Goal: Information Seeking & Learning: Find specific fact

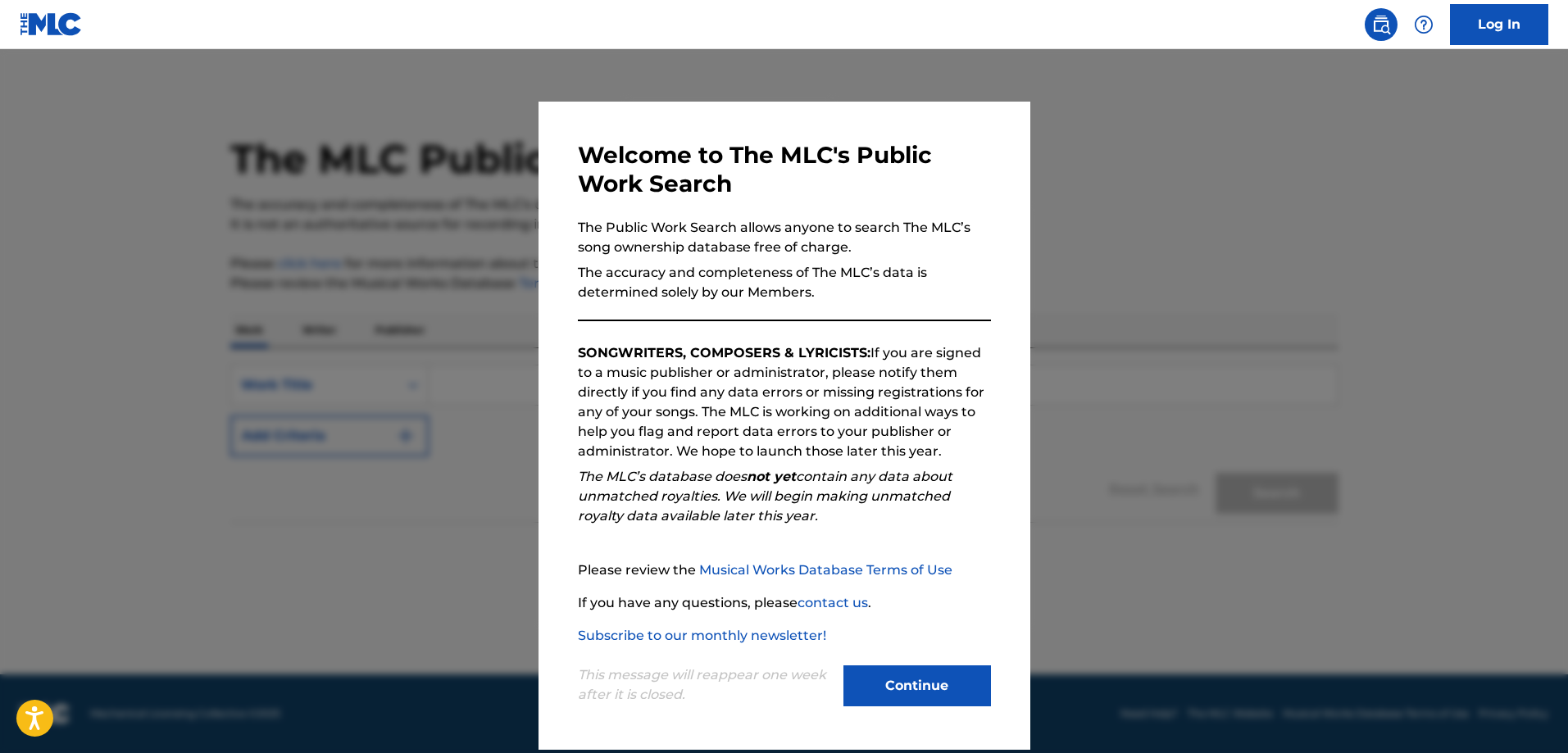
click at [906, 686] on button "Continue" at bounding box center [916, 686] width 148 height 41
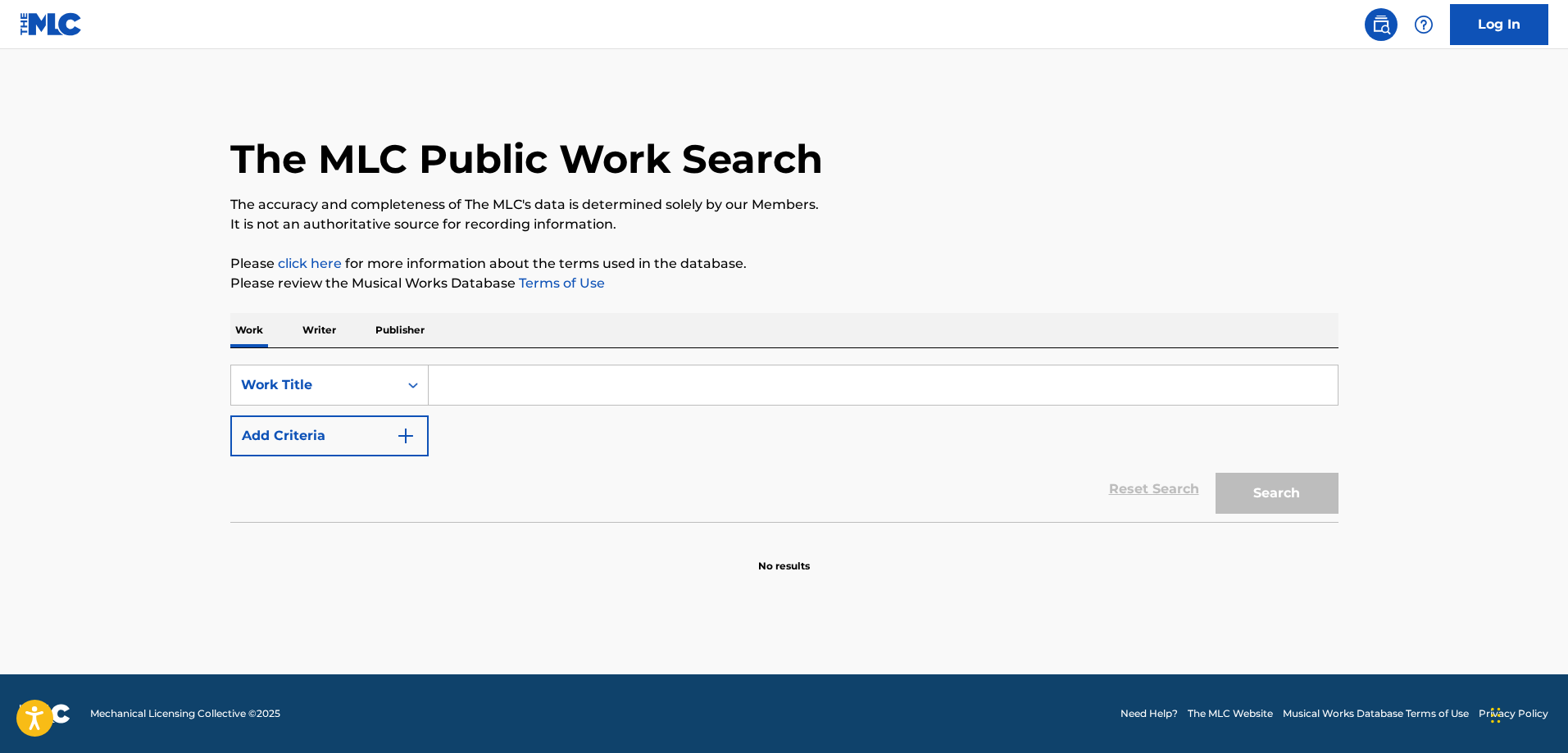
click at [470, 391] on input "Search Form" at bounding box center [883, 385] width 908 height 40
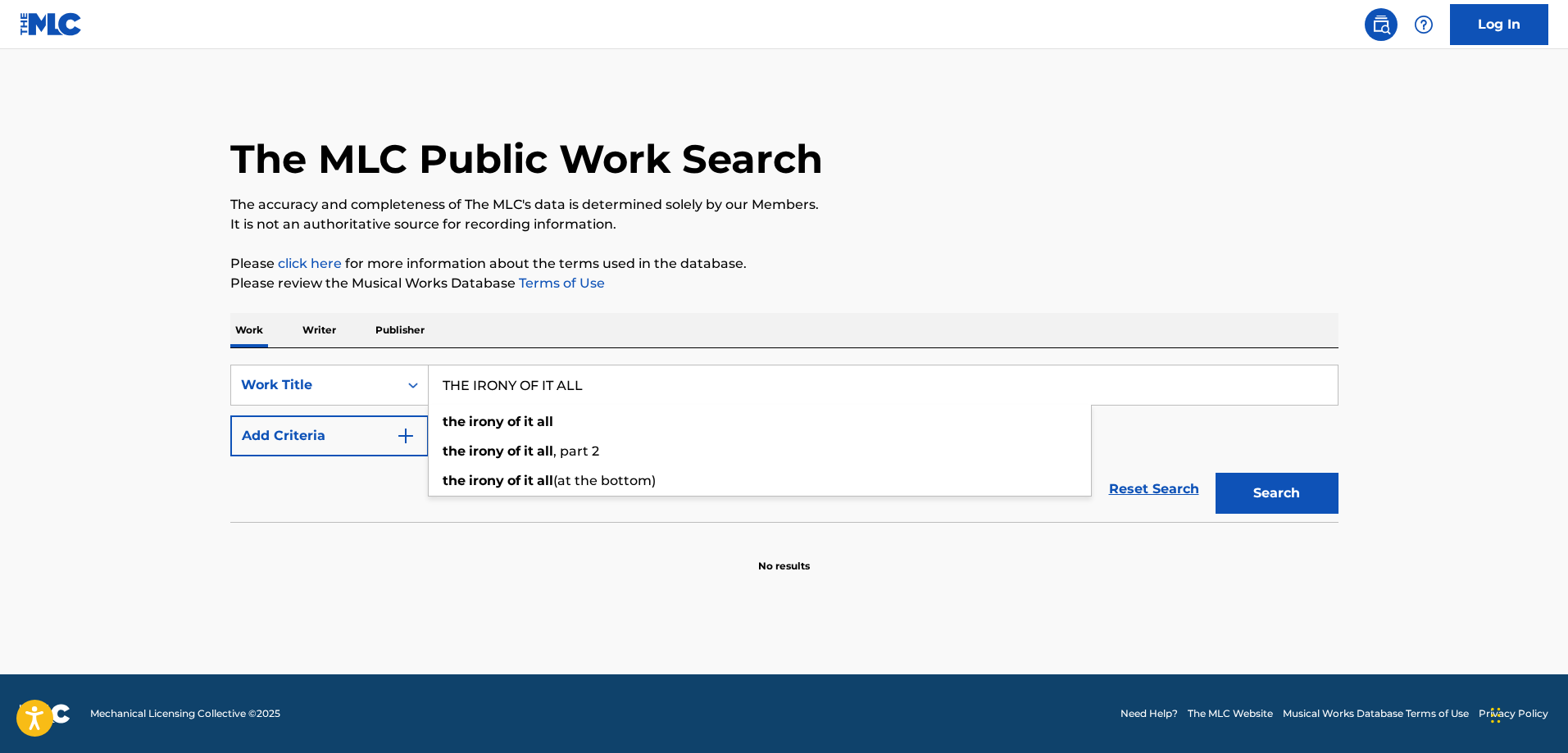
type input "THE IRONY OF IT ALL"
click at [385, 432] on button "Add Criteria" at bounding box center [329, 435] width 198 height 41
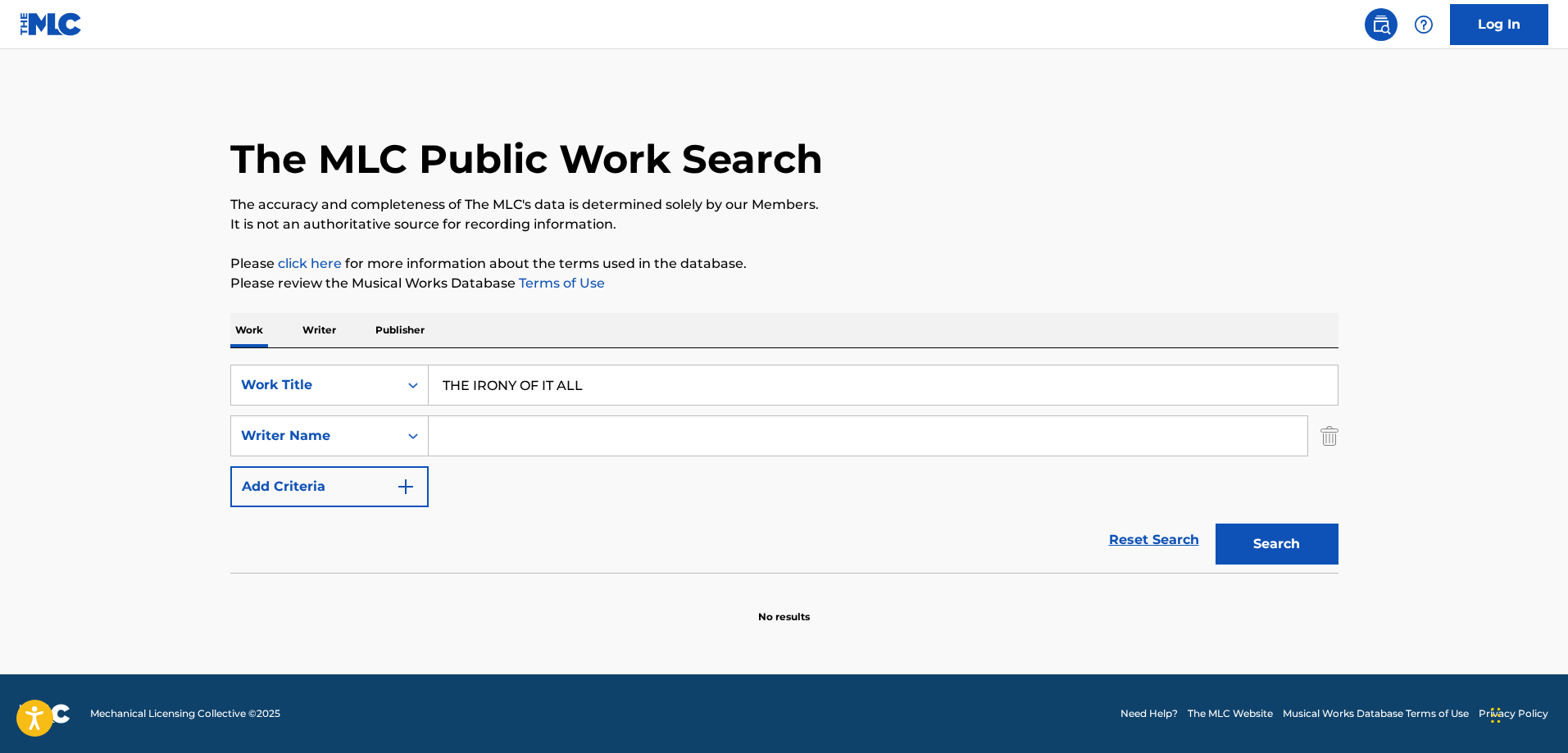
click at [520, 434] on input "Search Form" at bounding box center [868, 436] width 879 height 40
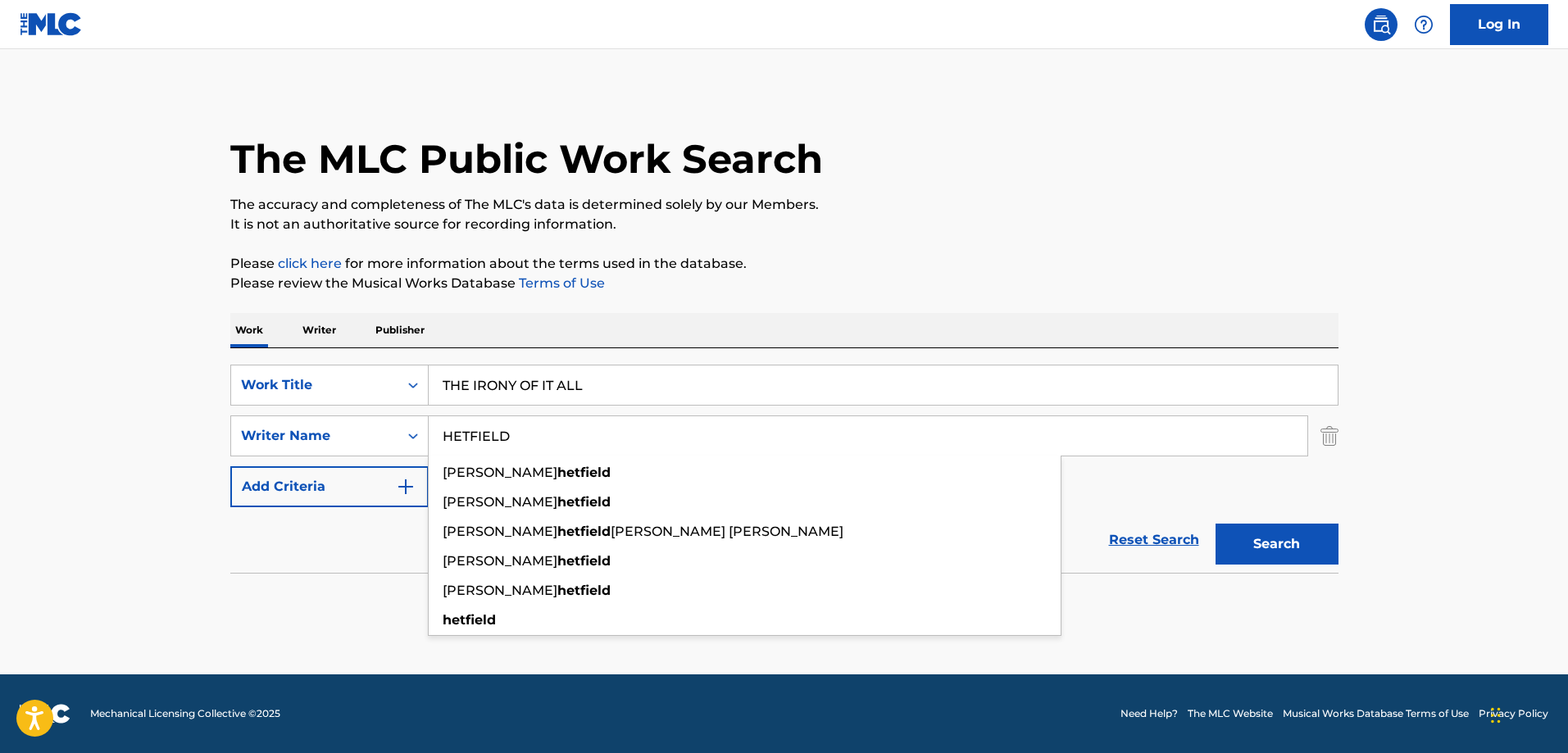
type input "HETFIELD"
click at [1215, 524] on button "Search" at bounding box center [1277, 544] width 123 height 41
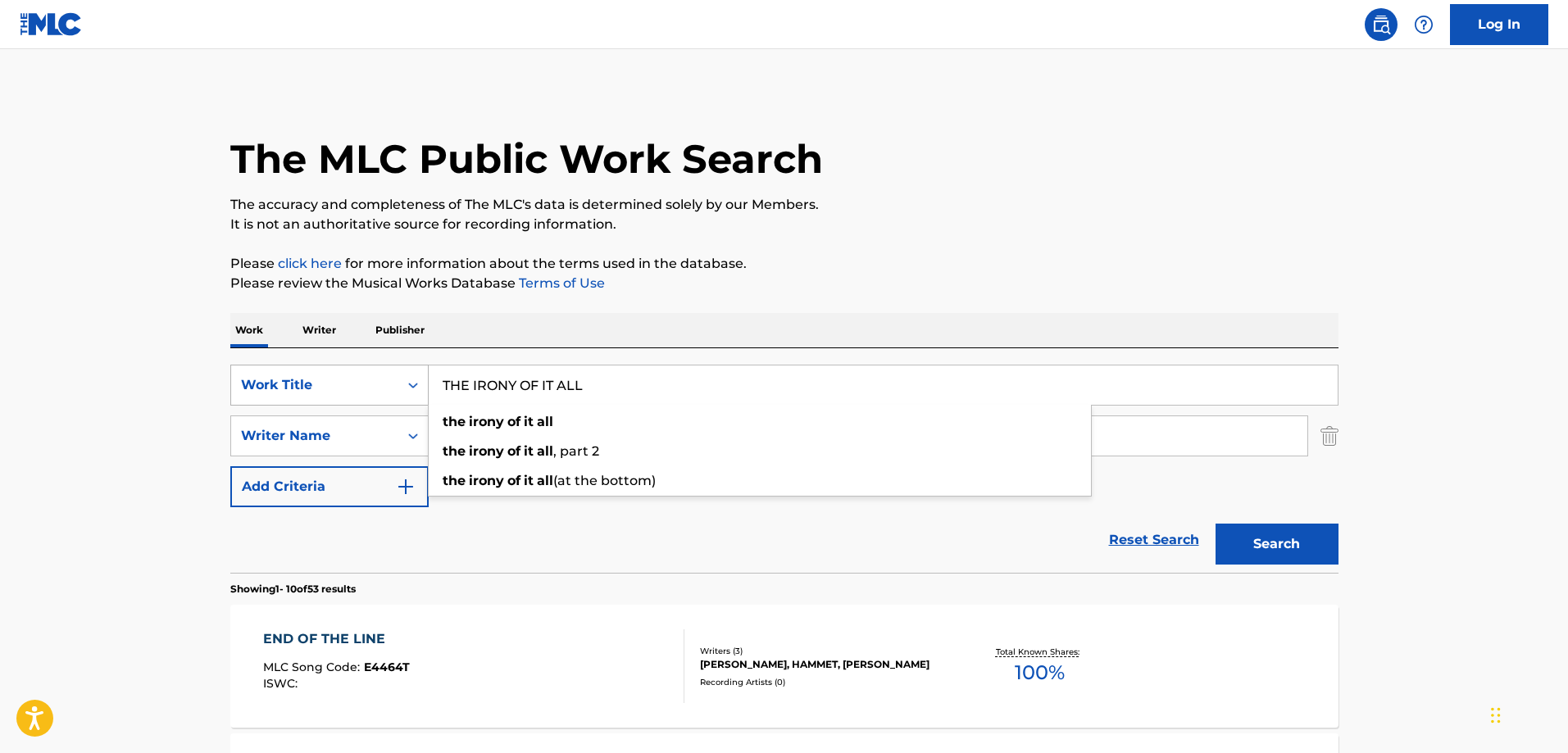
drag, startPoint x: 588, startPoint y: 385, endPoint x: 388, endPoint y: 375, distance: 200.2
click at [388, 375] on div "SearchWithCriteria2a238070-9f22-472a-8615-43080730c746 Work Title THE IRONY OF …" at bounding box center [784, 384] width 1108 height 41
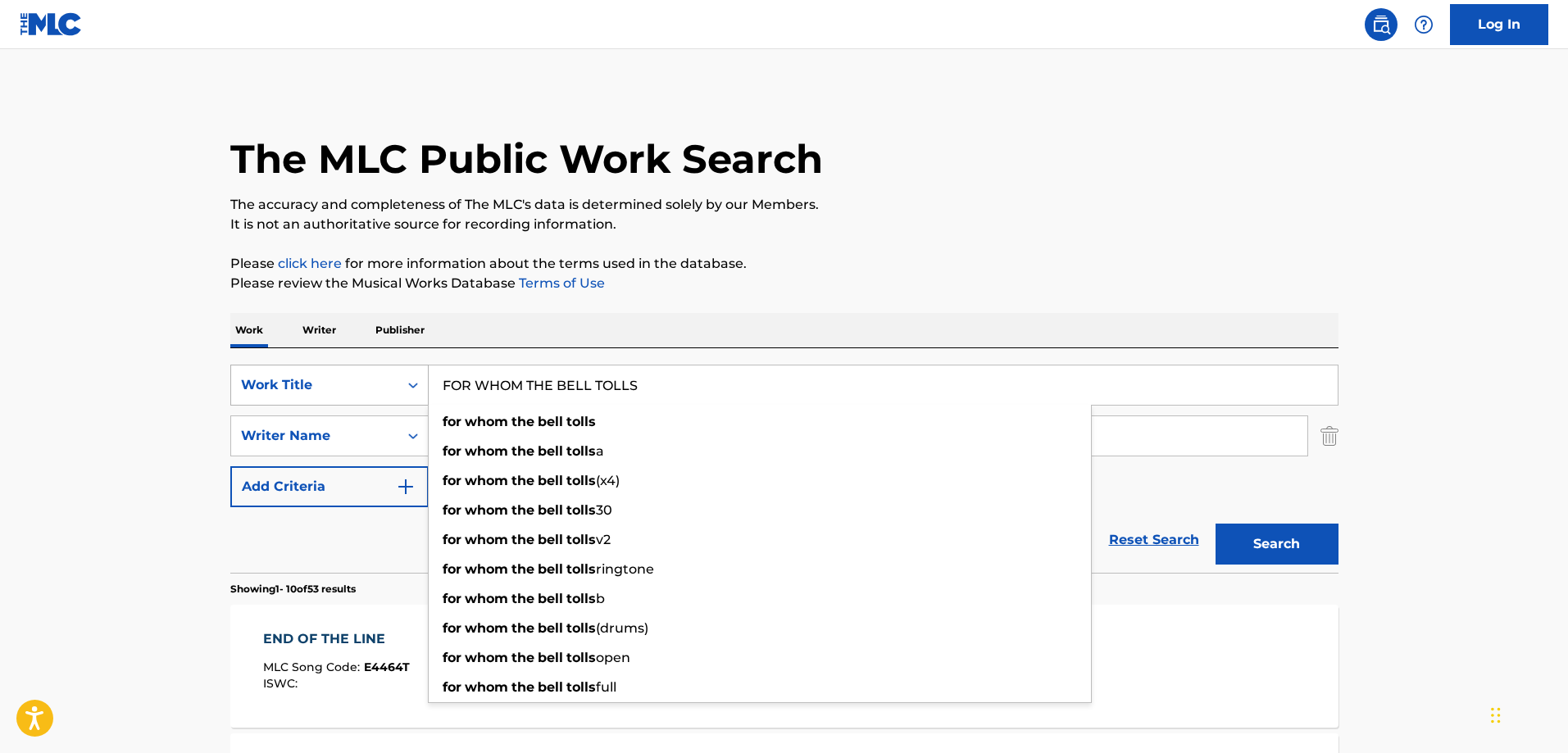
type input "FOR WHOM THE BELL TOLLS"
click at [1215, 524] on button "Search" at bounding box center [1277, 544] width 123 height 41
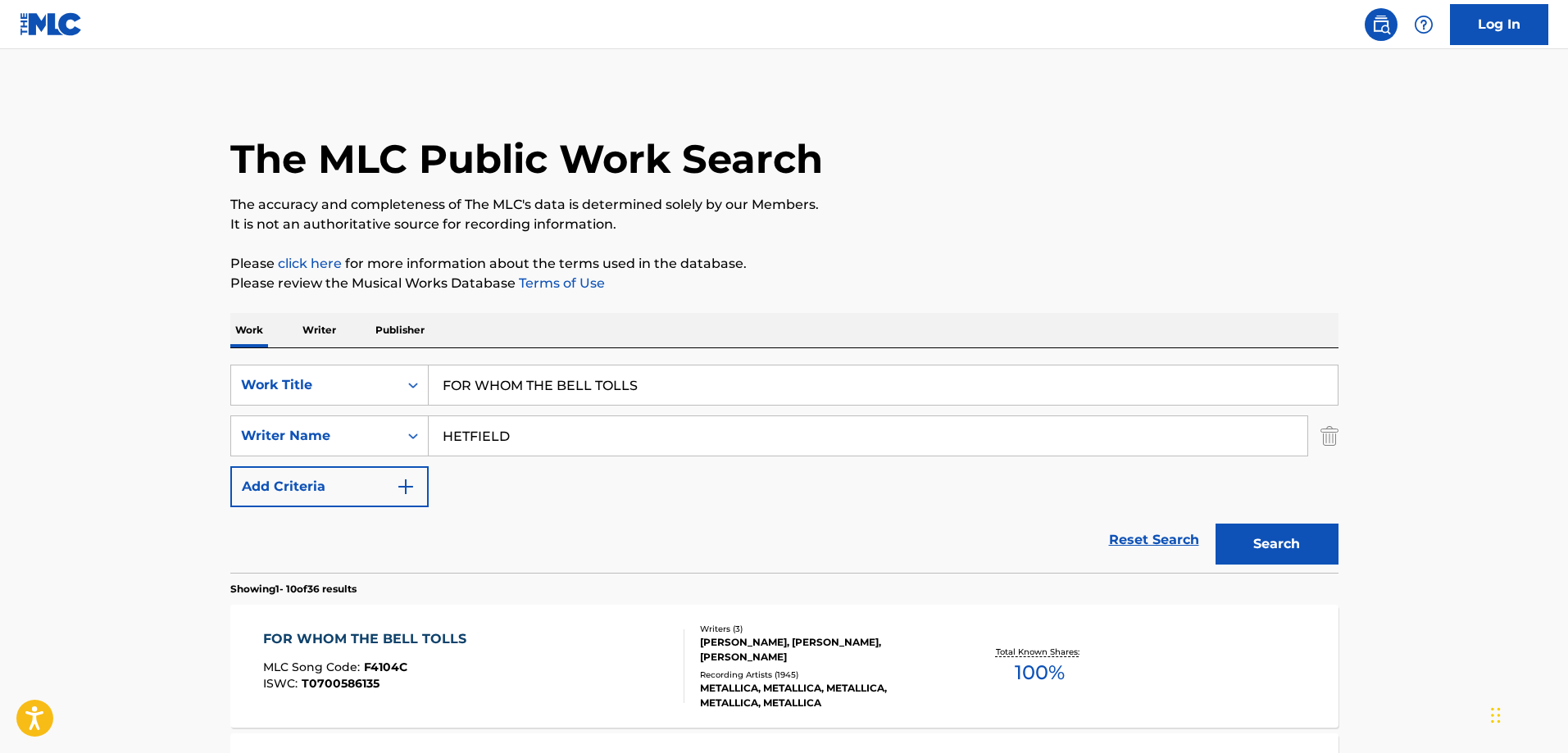
scroll to position [163, 0]
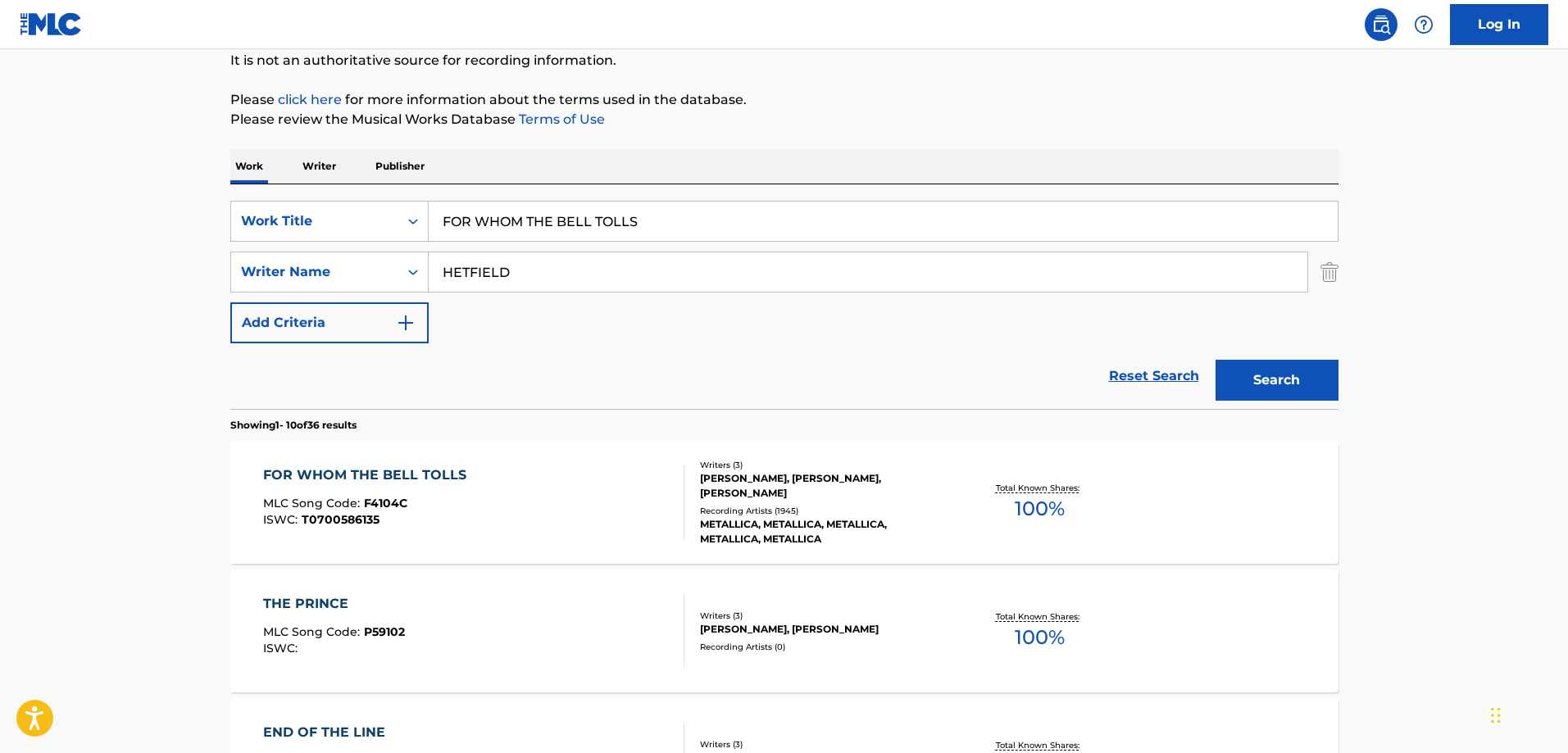
click at [514, 481] on div "FOR WHOM THE BELL TOLLS MLC Song Code : F4104C ISWC : T0700586135" at bounding box center [473, 502] width 421 height 73
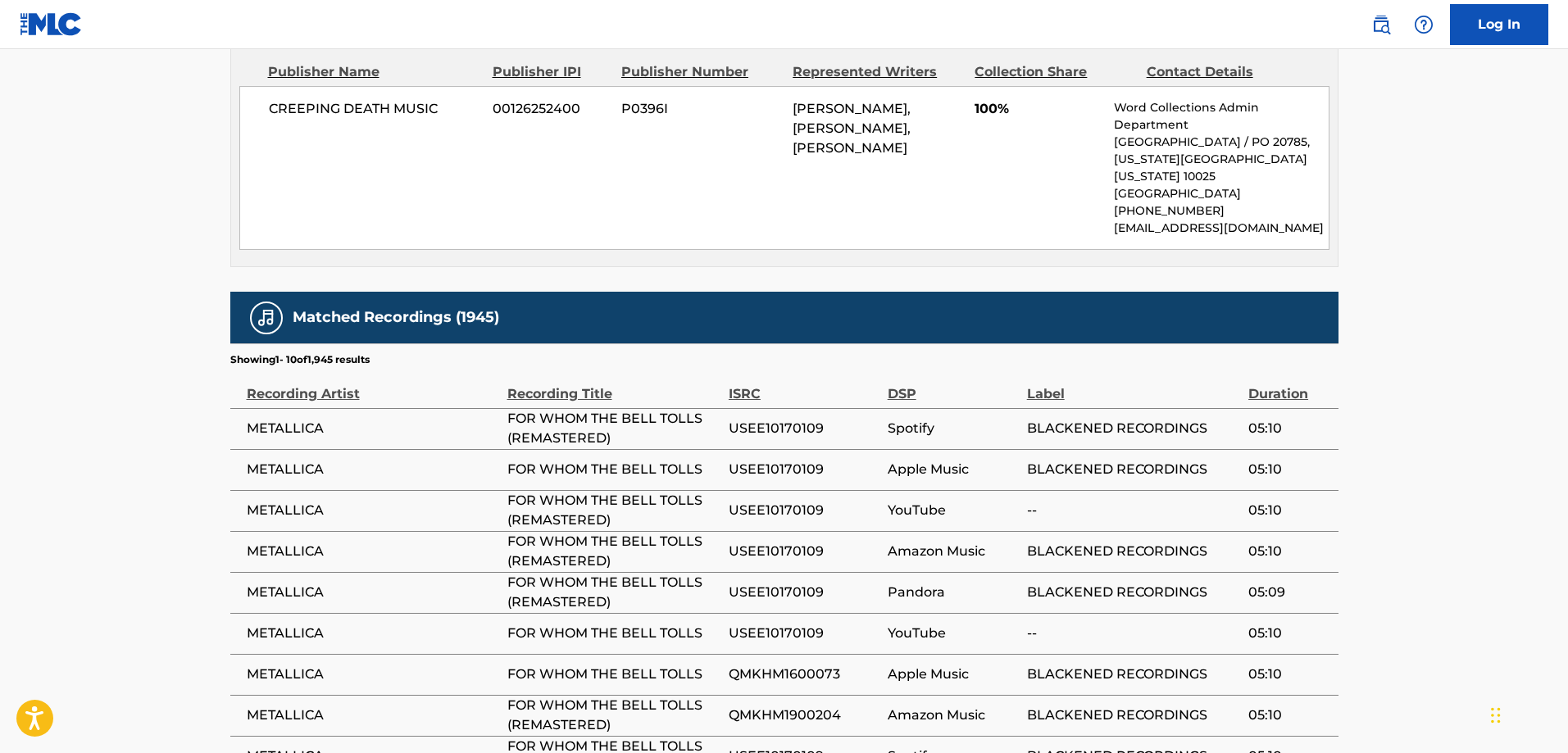
scroll to position [1048, 0]
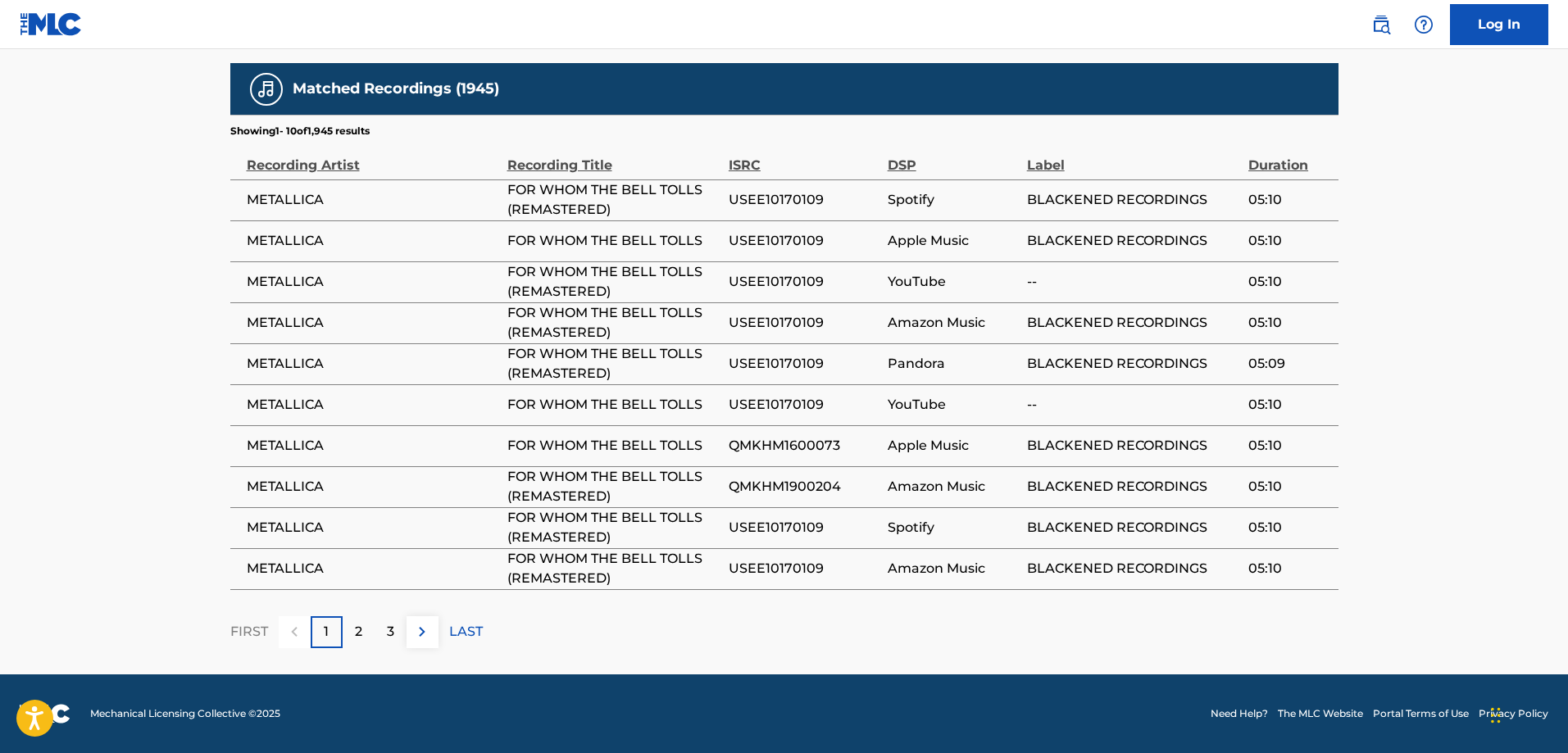
click at [421, 629] on img at bounding box center [422, 632] width 20 height 20
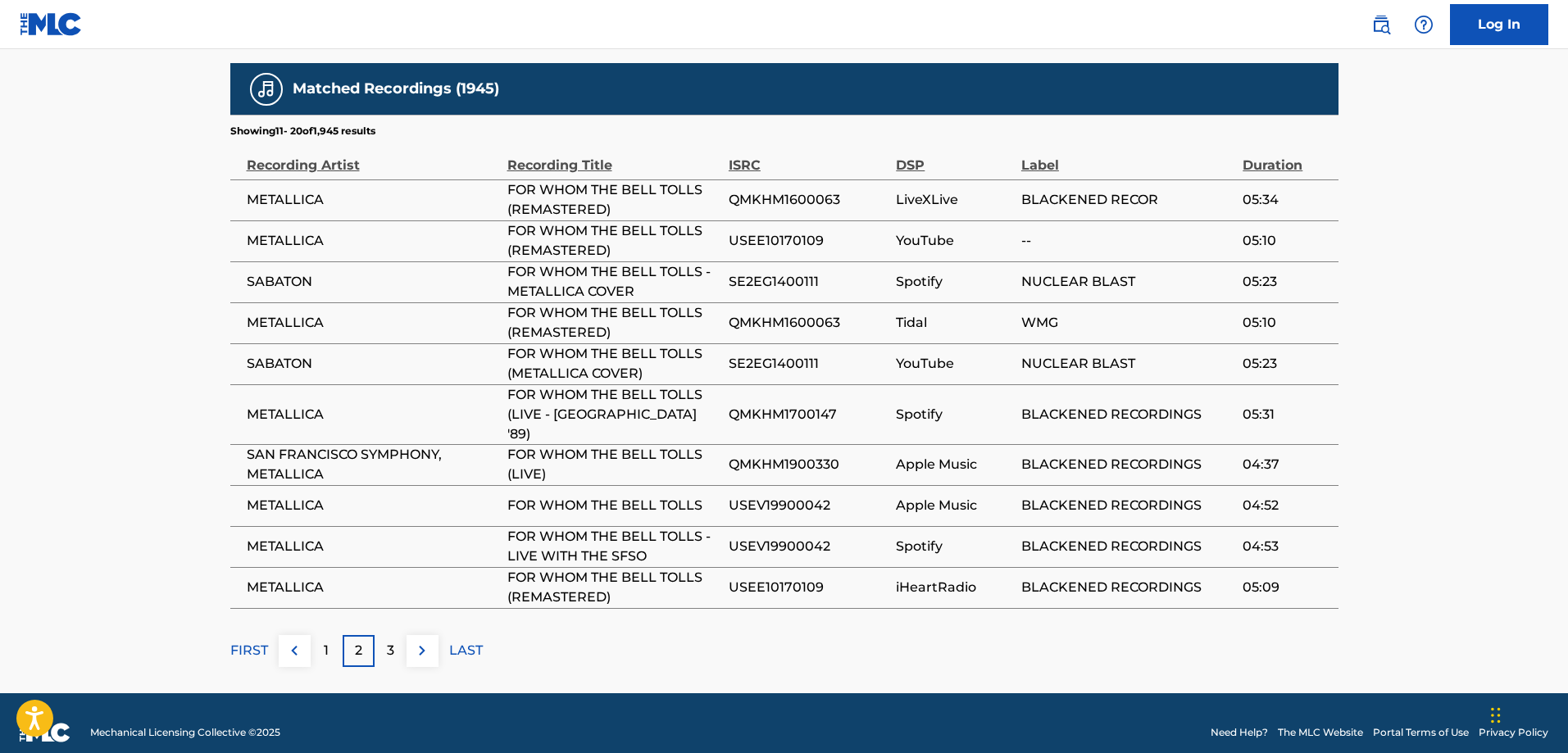
click at [421, 641] on img at bounding box center [422, 651] width 20 height 20
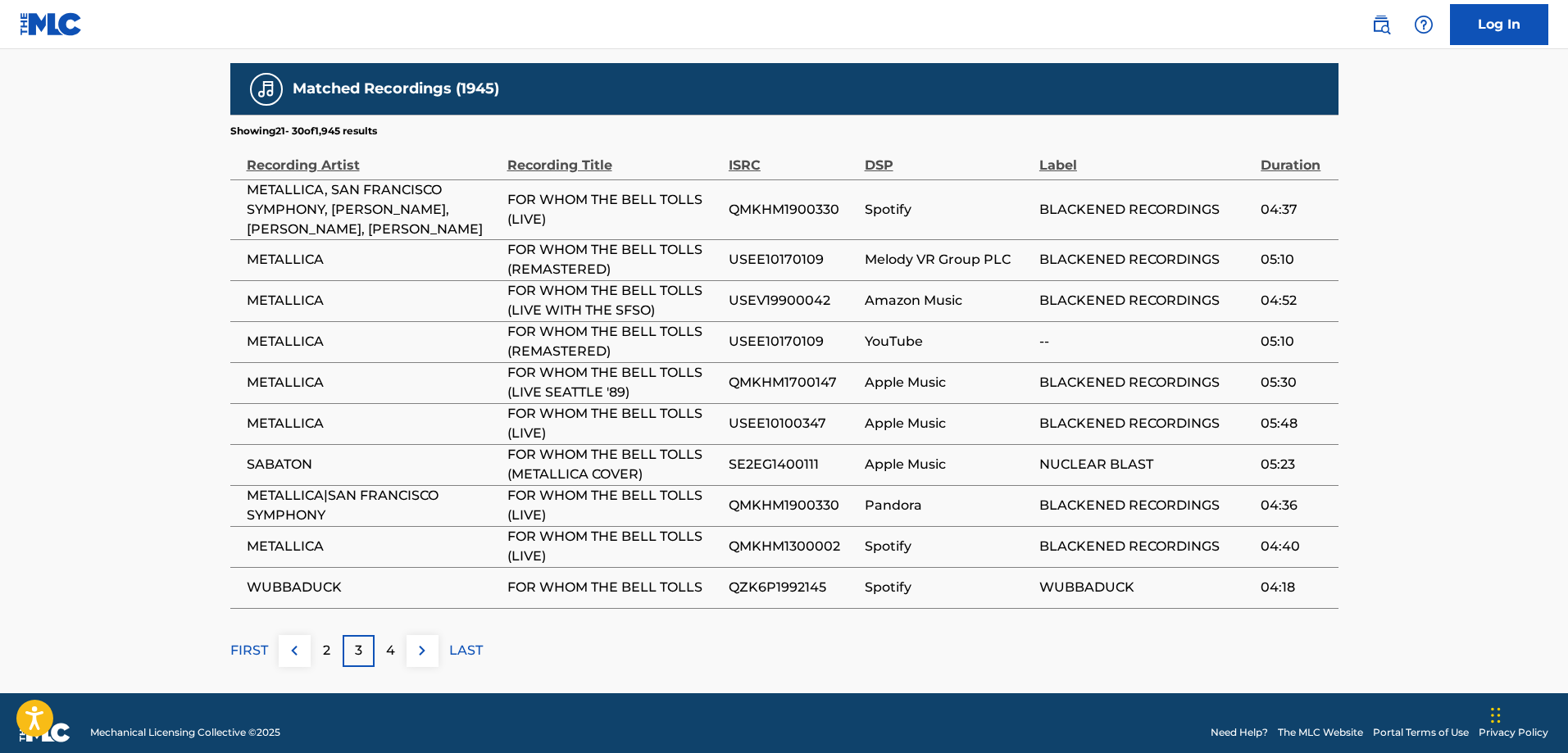
click at [421, 629] on div "Matched Recordings (1945) Showing 21 - 30 of 1,945 results Recording Artist Rec…" at bounding box center [784, 366] width 1108 height 604
click at [422, 645] on img at bounding box center [422, 651] width 20 height 20
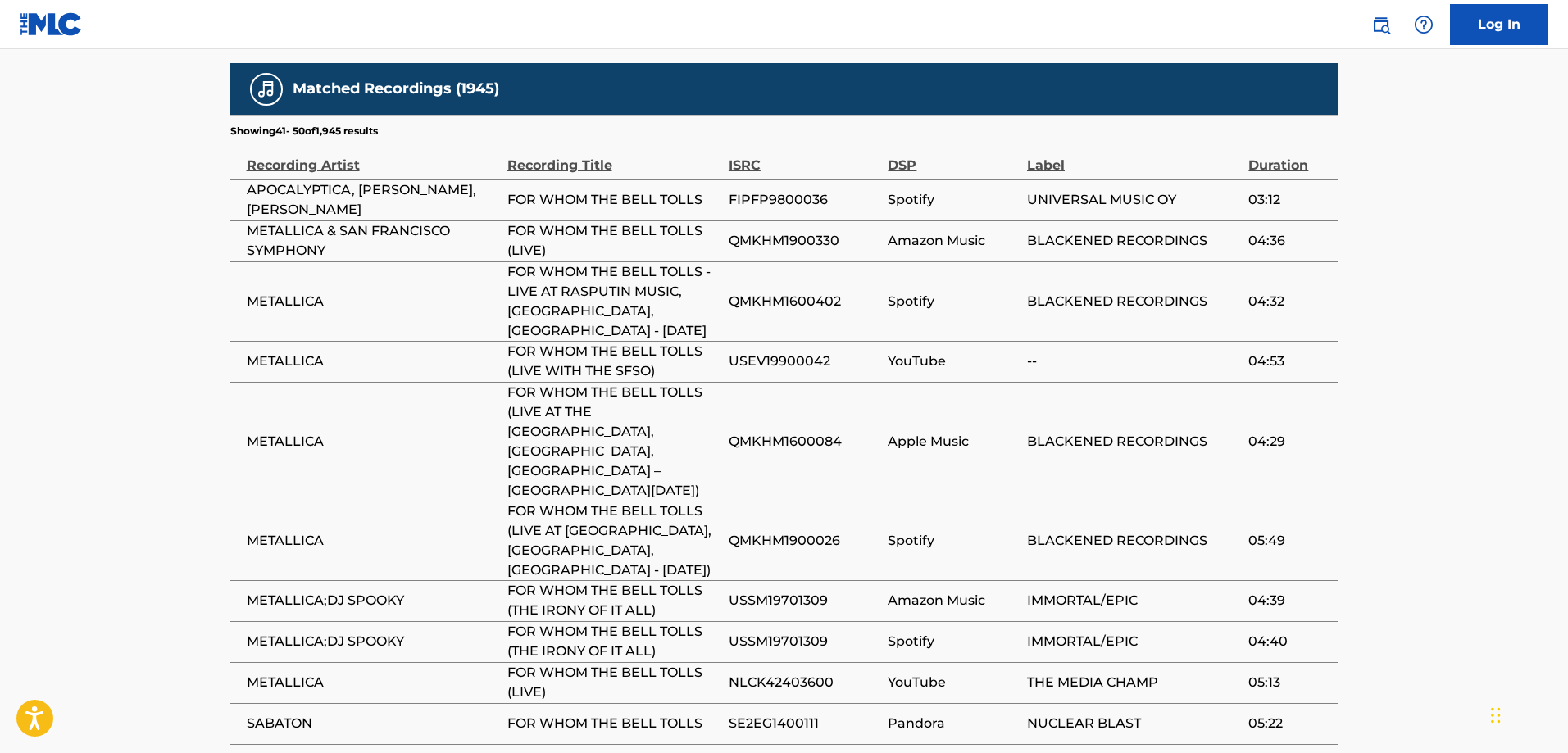
scroll to position [1164, 0]
